Goal: Check status: Check status

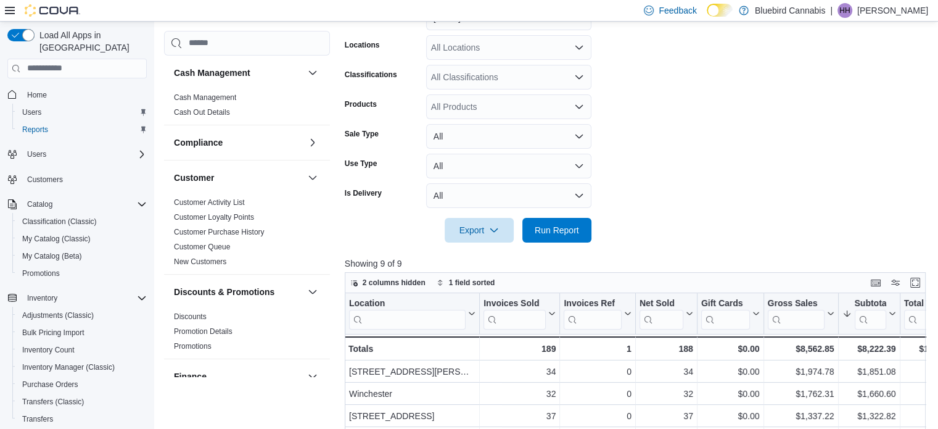
scroll to position [777, 0]
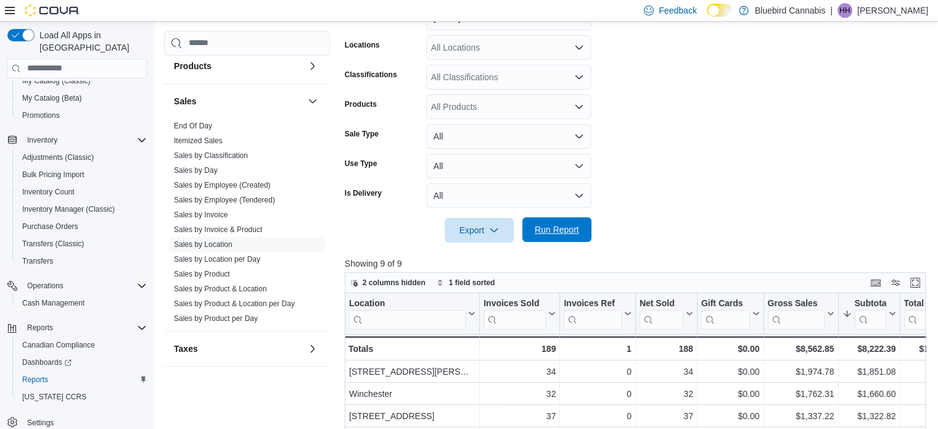
click at [569, 228] on span "Run Report" at bounding box center [557, 229] width 44 height 12
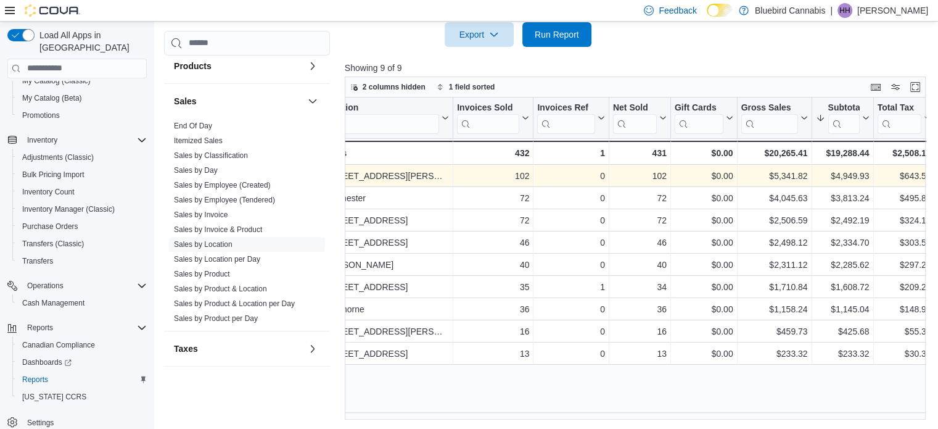
scroll to position [0, 0]
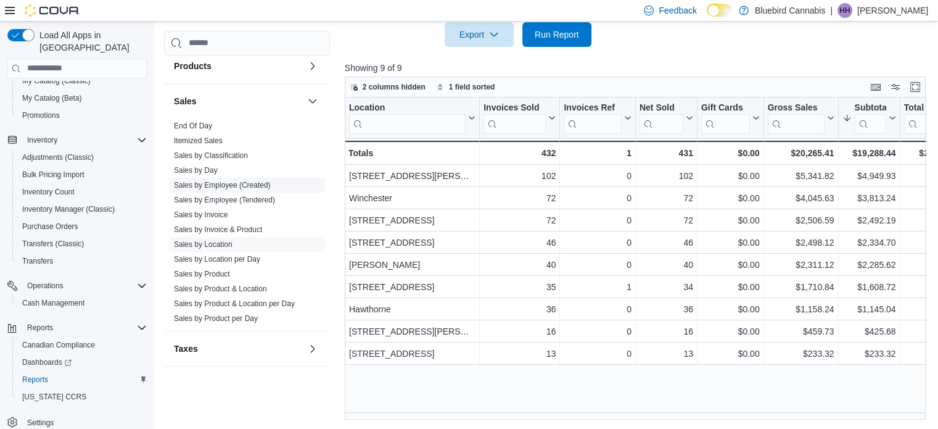
click at [221, 182] on link "Sales by Employee (Created)" at bounding box center [222, 185] width 97 height 9
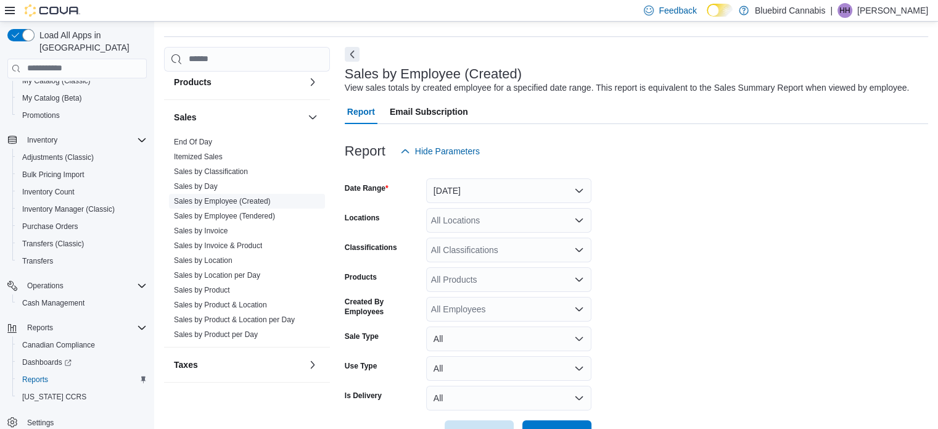
scroll to position [28, 0]
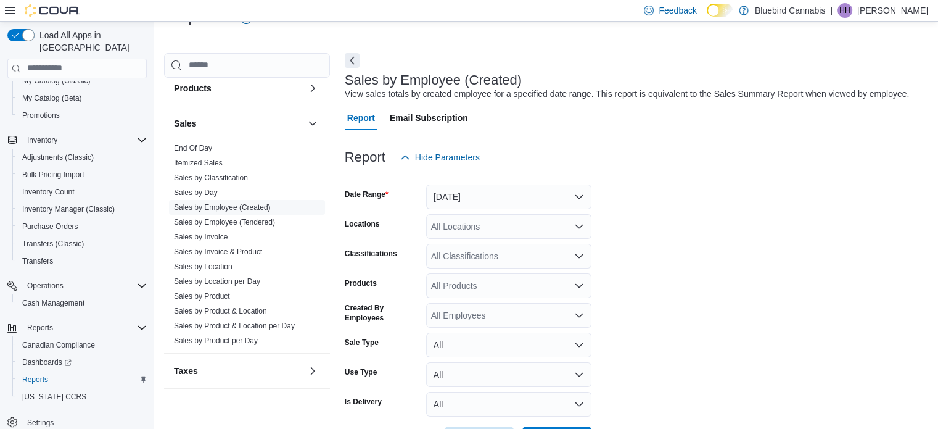
click at [538, 209] on form "Date Range [DATE] Locations All Locations Classifications All Classifications P…" at bounding box center [636, 310] width 583 height 281
click at [542, 192] on button "[DATE]" at bounding box center [508, 196] width 165 height 25
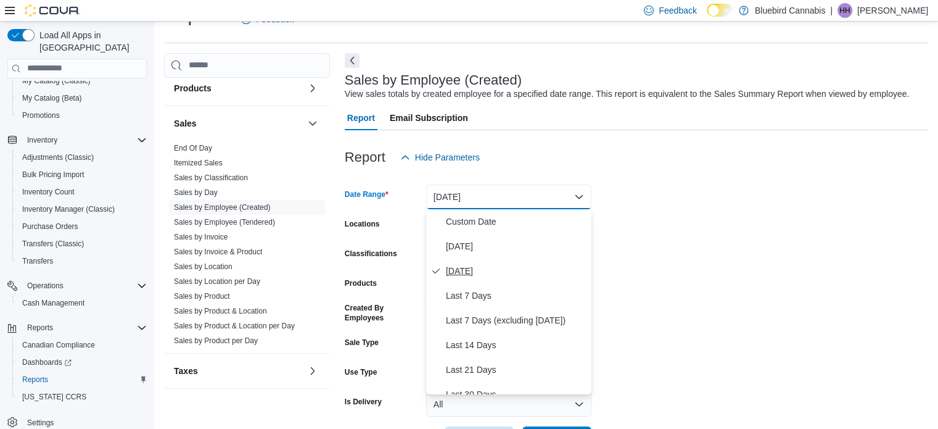
scroll to position [185, 0]
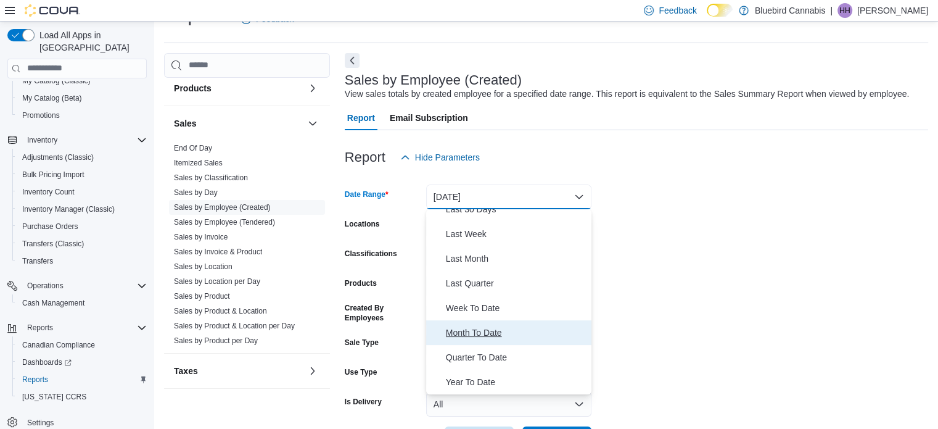
click at [513, 337] on span "Month To Date" at bounding box center [516, 332] width 141 height 15
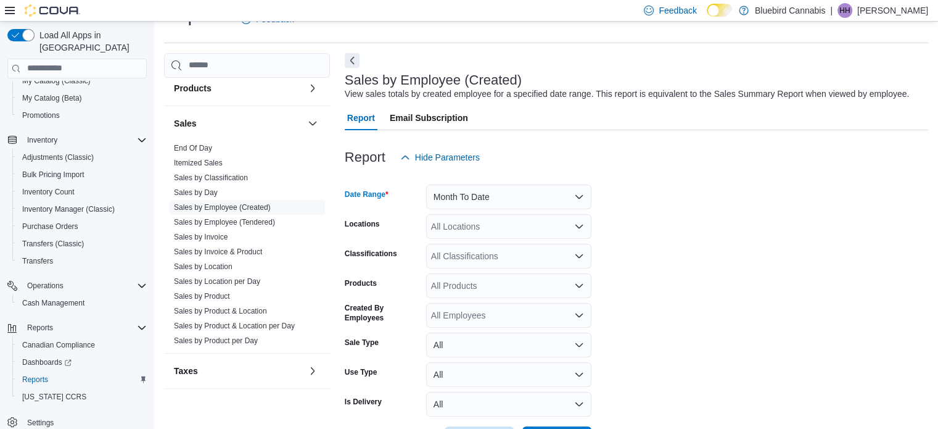
click at [538, 236] on div "All Locations" at bounding box center [508, 226] width 165 height 25
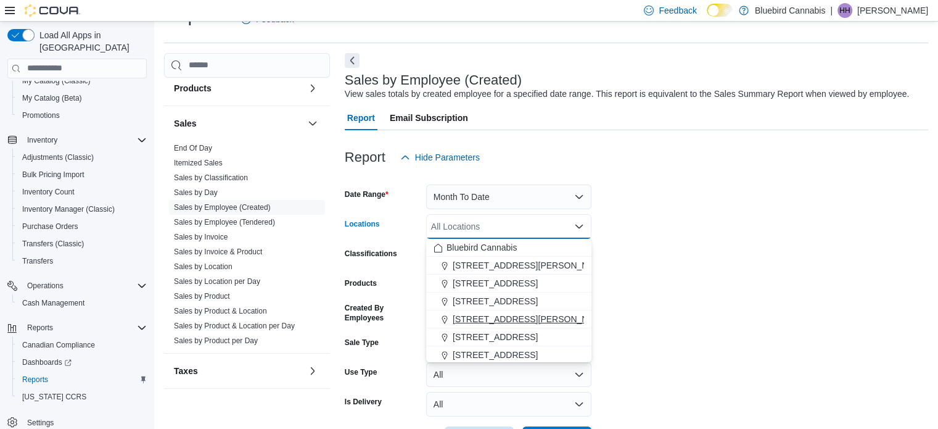
click at [533, 318] on span "[STREET_ADDRESS][PERSON_NAME]" at bounding box center [531, 319] width 157 height 12
click at [747, 282] on form "Date Range Month To Date Locations [STREET_ADDRESS][PERSON_NAME] Combo box. Sel…" at bounding box center [636, 310] width 583 height 281
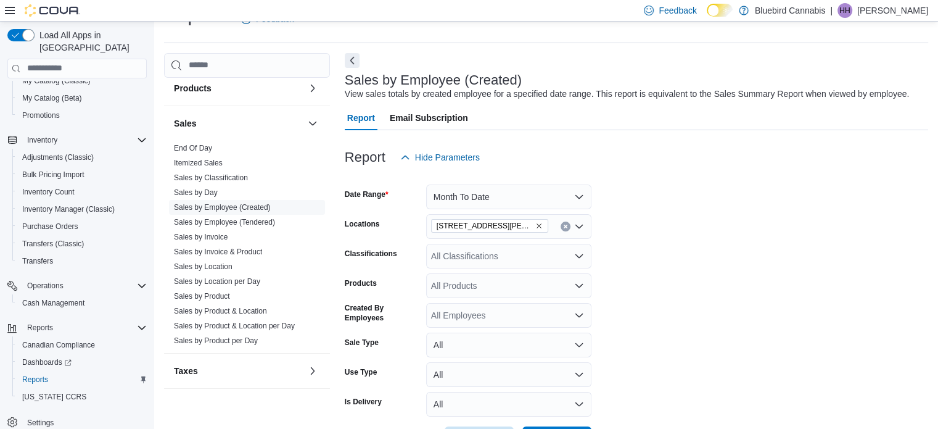
scroll to position [75, 0]
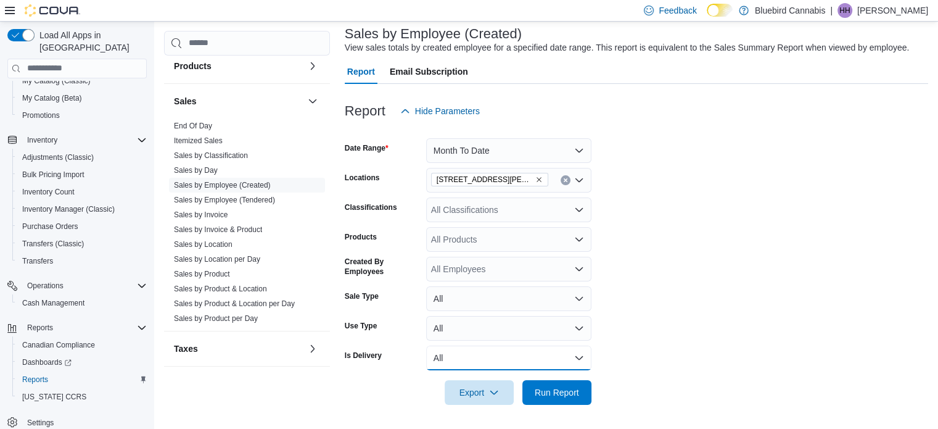
click at [545, 357] on button "All" at bounding box center [508, 357] width 165 height 25
click at [524, 334] on span "No" at bounding box center [516, 333] width 141 height 15
click at [567, 421] on div "Reports Feedback Cash Management Cash Management Cash Out Details Compliance OC…" at bounding box center [546, 188] width 784 height 482
click at [570, 400] on span "Run Report" at bounding box center [557, 392] width 54 height 25
